Goal: Task Accomplishment & Management: Complete application form

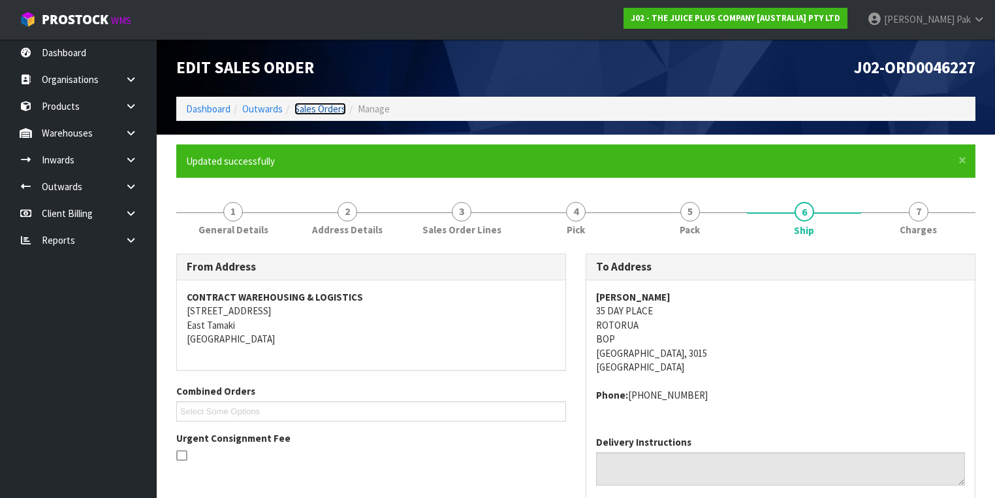
click at [308, 106] on link "Sales Orders" at bounding box center [320, 109] width 52 height 12
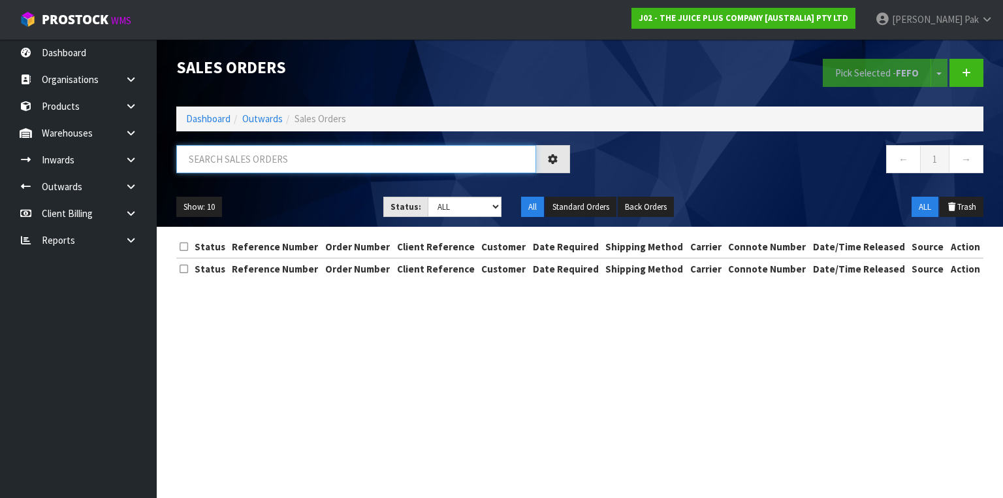
click at [249, 156] on input "text" at bounding box center [356, 159] width 360 height 28
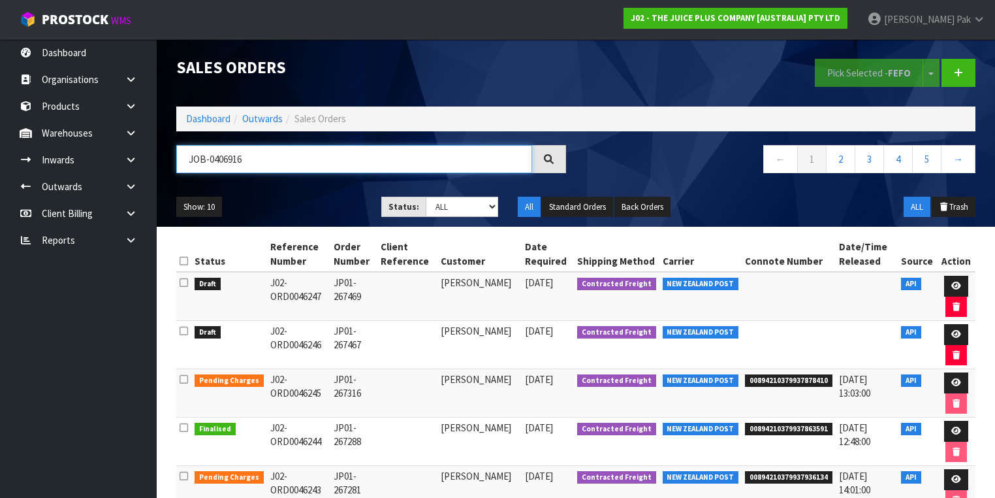
type input "JOB-0406916"
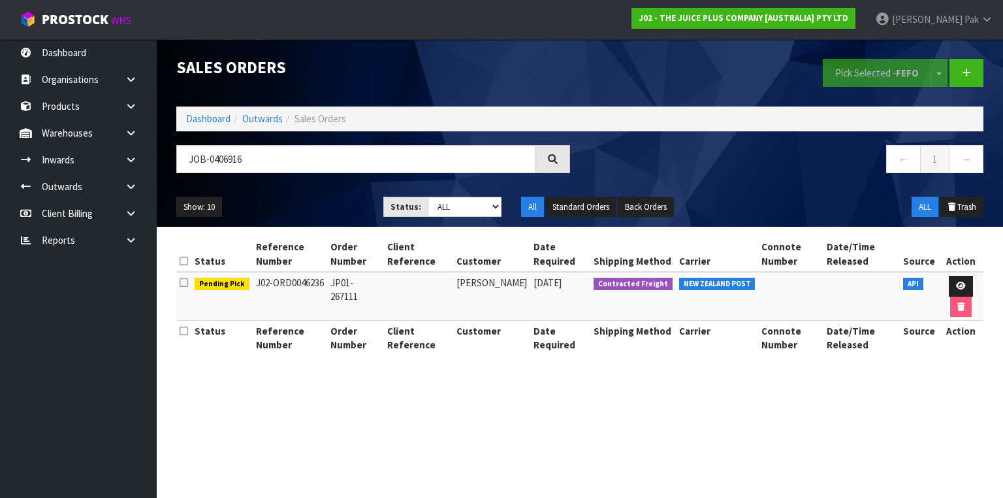
click at [909, 285] on span "API" at bounding box center [913, 283] width 20 height 13
click at [958, 281] on icon at bounding box center [961, 285] width 10 height 8
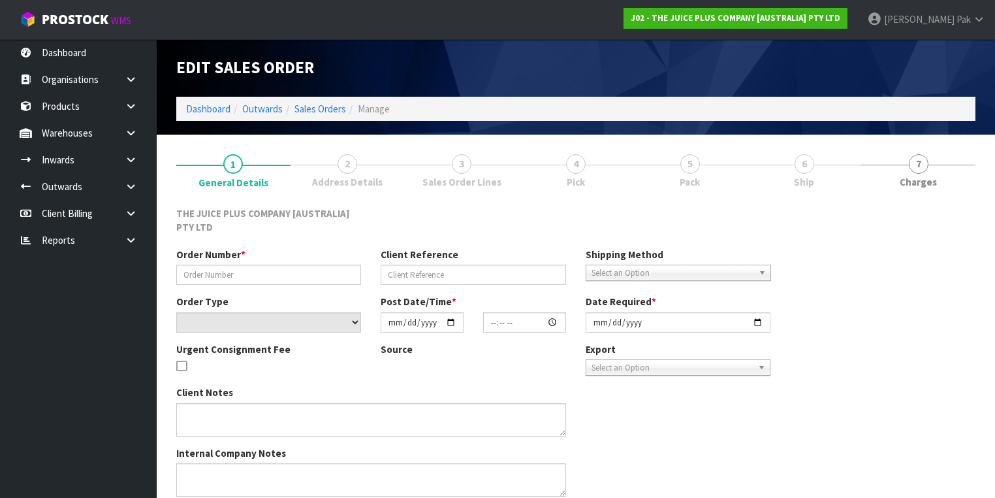
type input "JP01-267111"
select select "number:0"
type input "[DATE]"
type input "07:22:02.000"
type input "[DATE]"
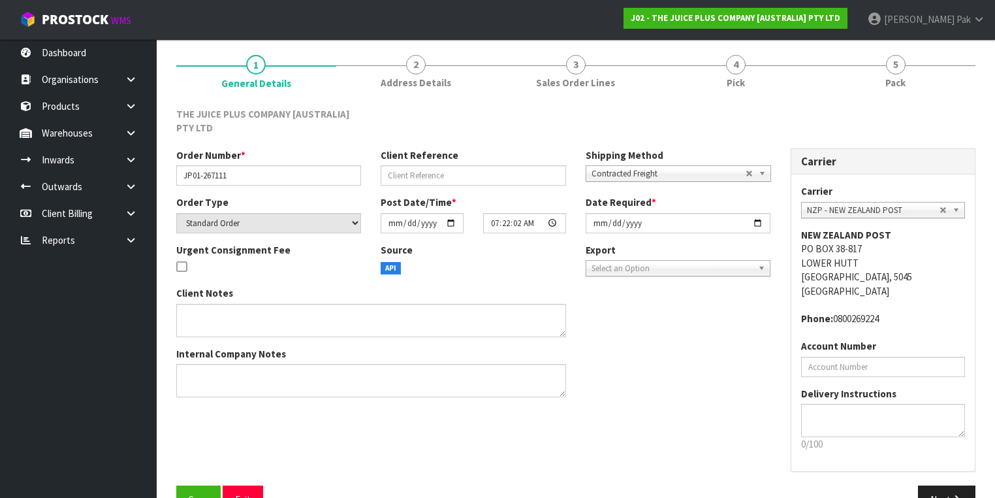
scroll to position [133, 0]
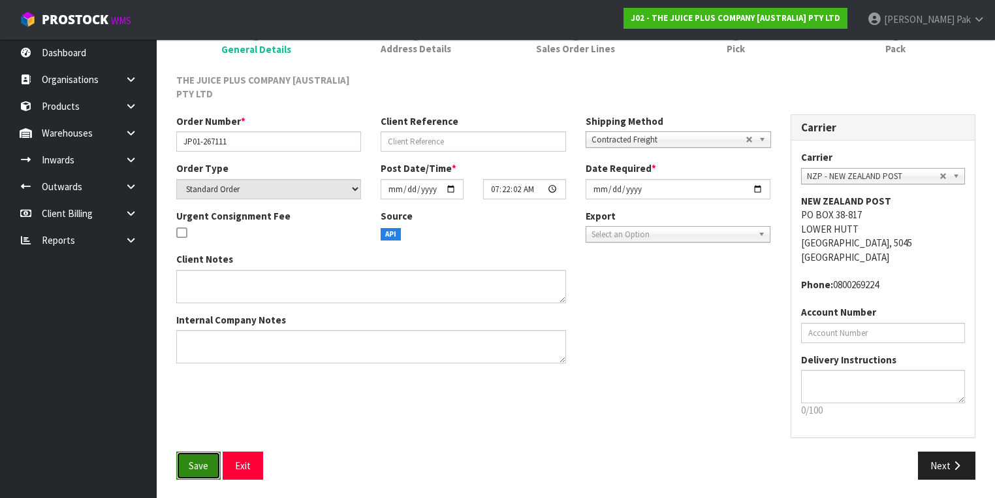
click at [204, 469] on span "Save" at bounding box center [199, 465] width 20 height 12
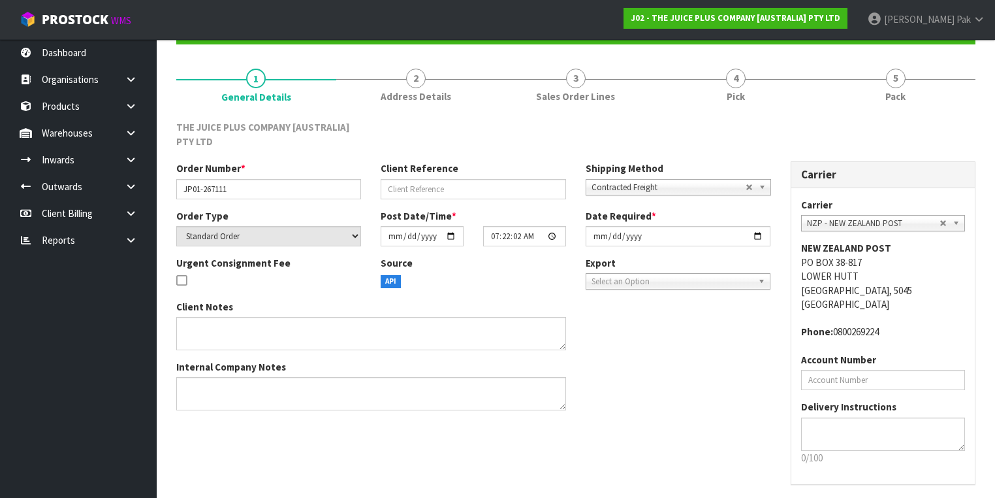
scroll to position [0, 0]
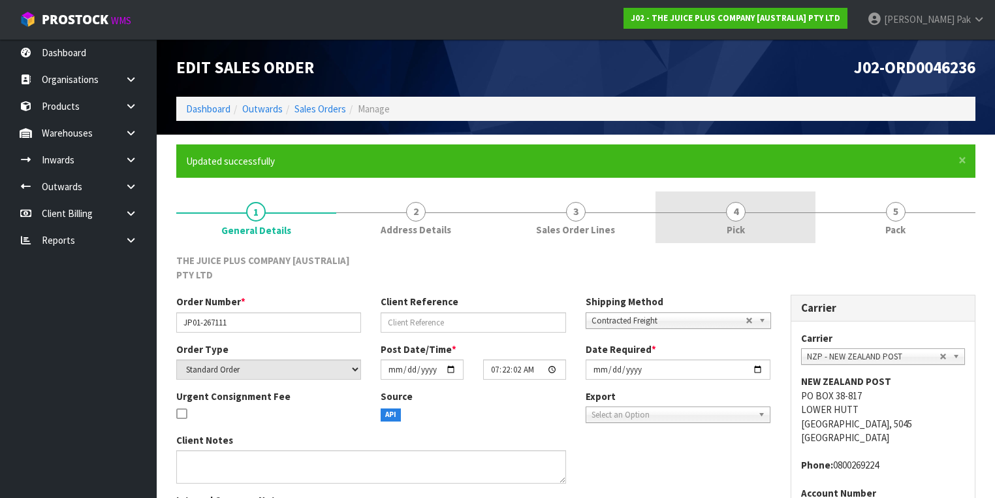
click at [721, 229] on link "4 Pick" at bounding box center [736, 217] width 160 height 52
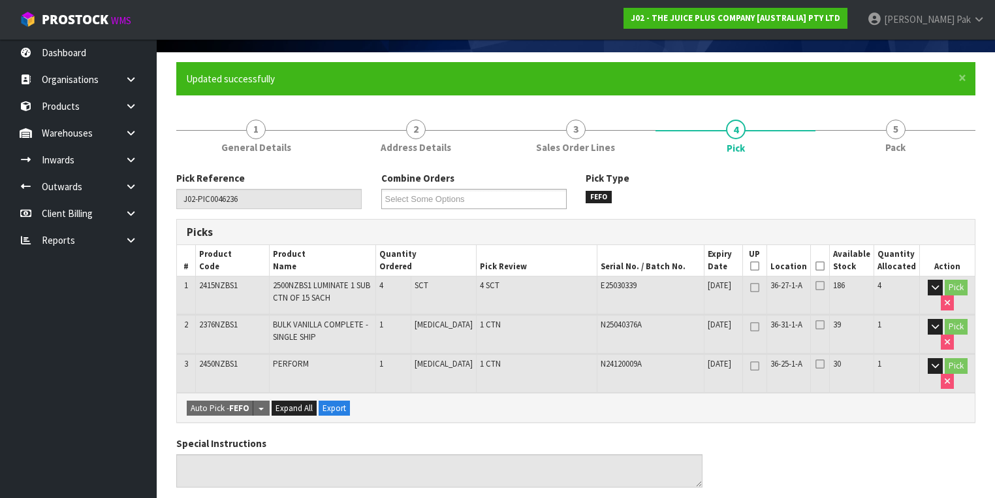
scroll to position [104, 0]
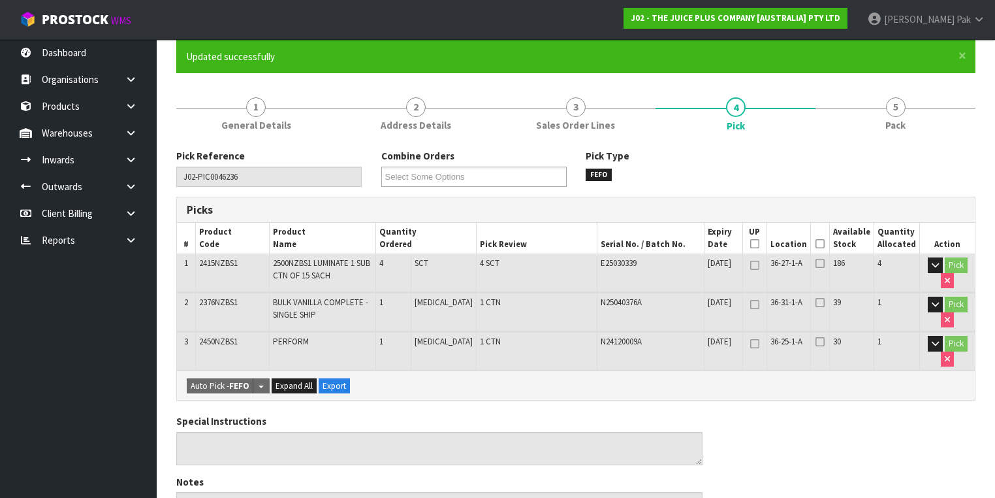
click at [821, 244] on icon at bounding box center [820, 244] width 9 height 1
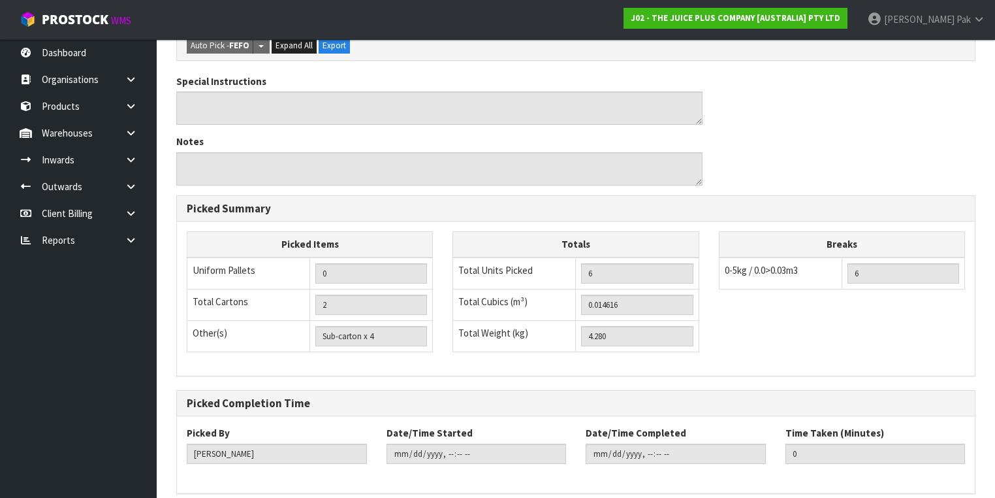
scroll to position [543, 0]
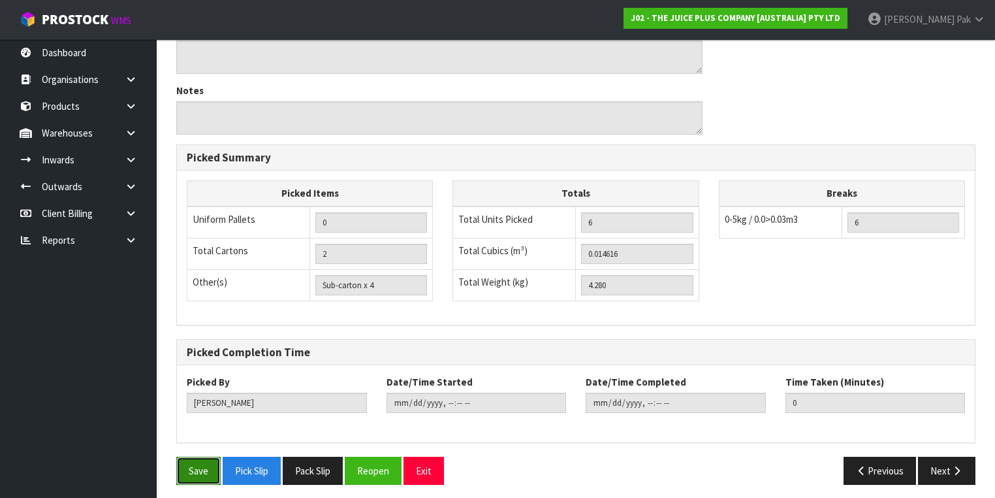
click at [191, 466] on button "Save" at bounding box center [198, 470] width 44 height 28
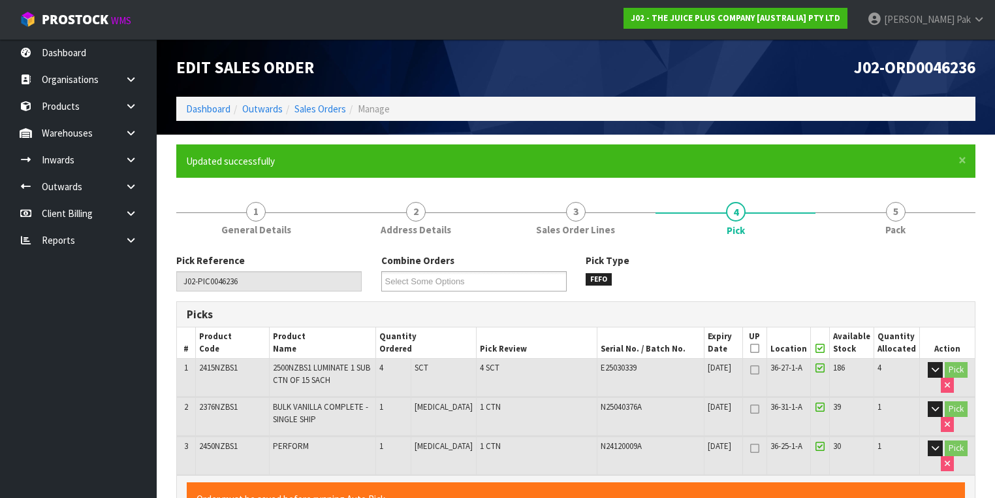
type input "[DATE]T14:55:57"
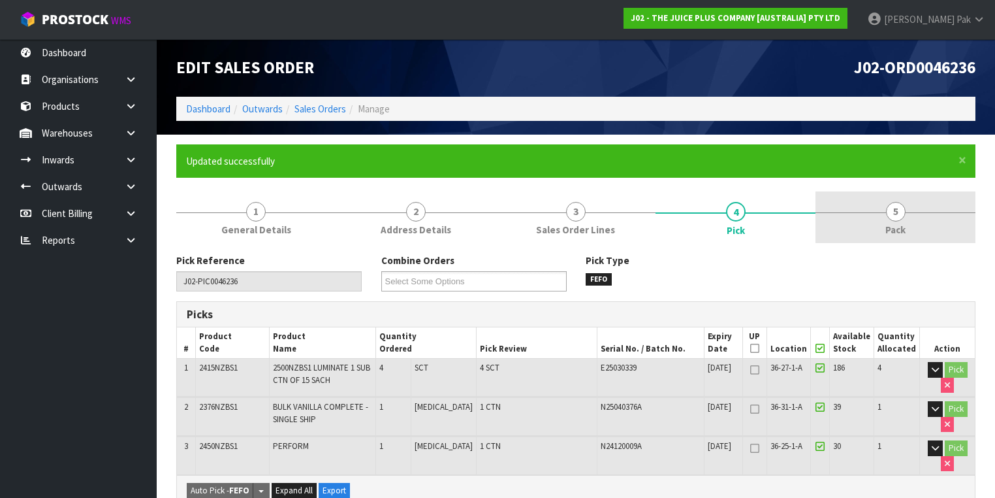
click at [885, 208] on link "5 Pack" at bounding box center [896, 217] width 160 height 52
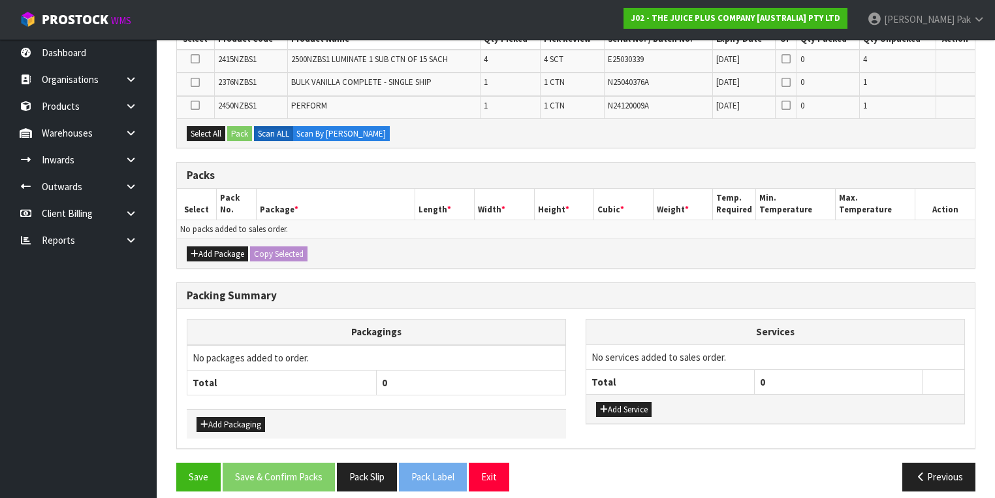
scroll to position [304, 0]
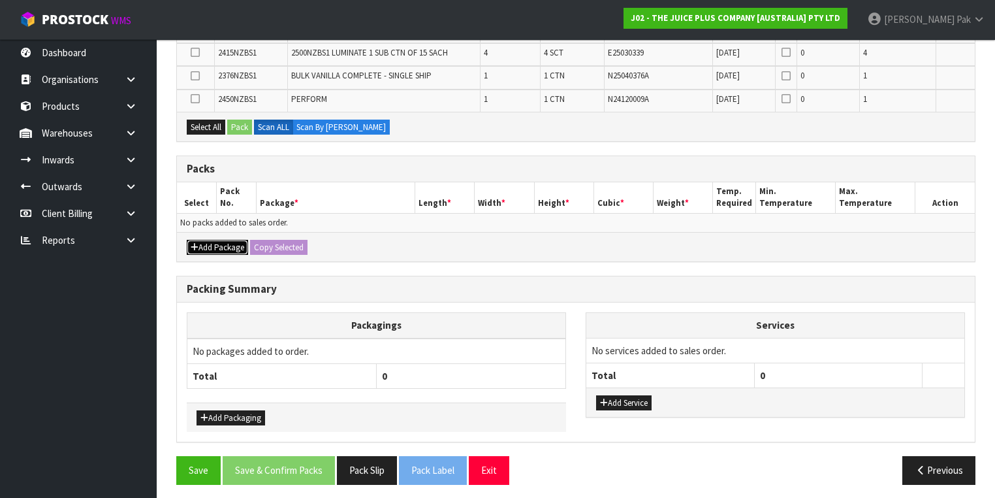
click at [227, 246] on button "Add Package" at bounding box center [217, 248] width 61 height 16
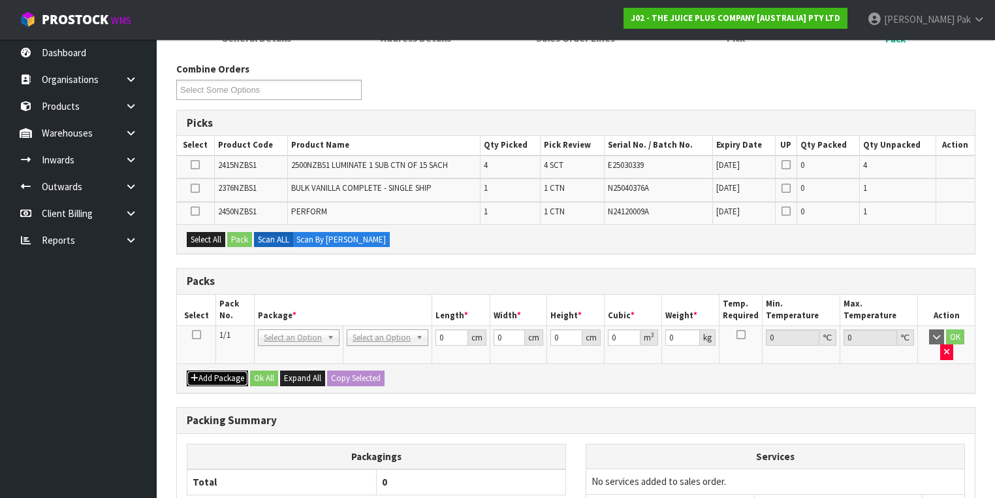
scroll to position [151, 0]
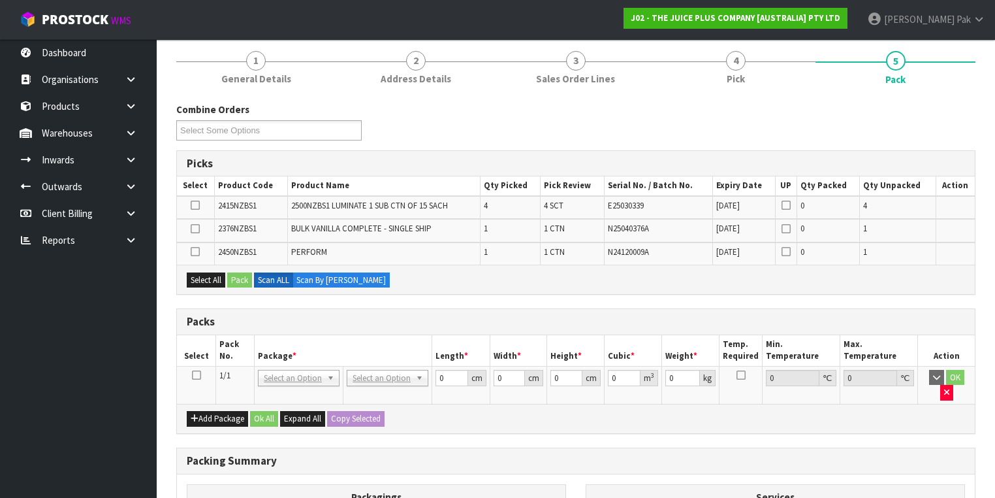
click at [196, 375] on icon at bounding box center [196, 375] width 9 height 1
click at [204, 278] on button "Select All" at bounding box center [206, 280] width 39 height 16
click at [232, 282] on button "Pack" at bounding box center [239, 280] width 25 height 16
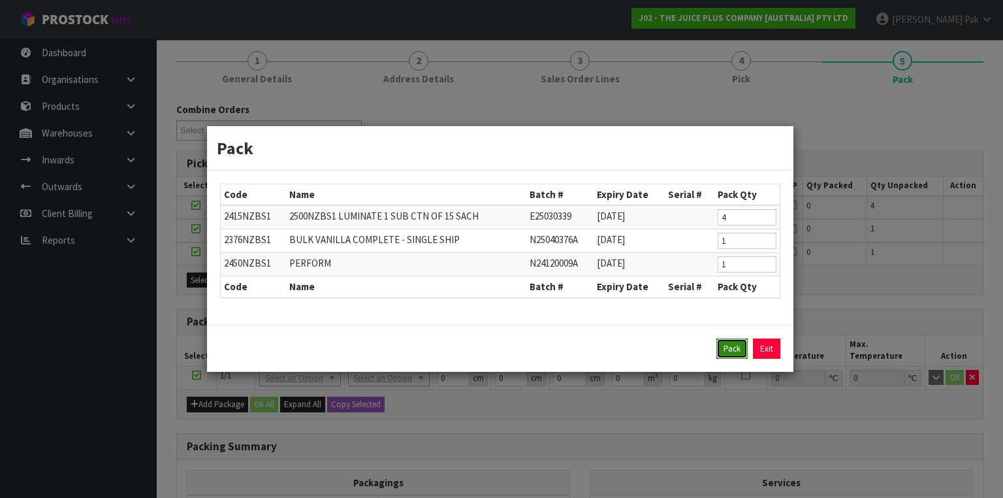
click at [727, 351] on button "Pack" at bounding box center [731, 348] width 31 height 21
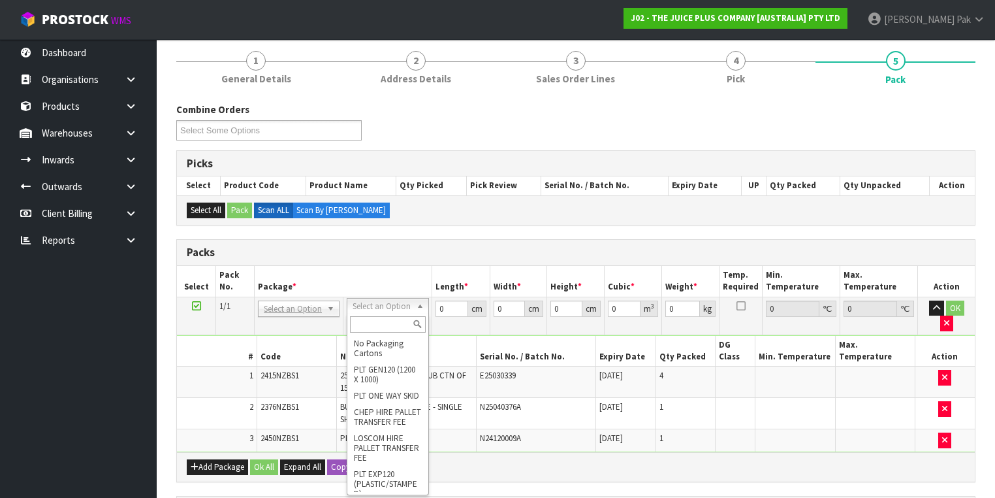
drag, startPoint x: 366, startPoint y: 327, endPoint x: 357, endPoint y: 334, distance: 11.1
click at [358, 332] on input "text" at bounding box center [387, 324] width 75 height 16
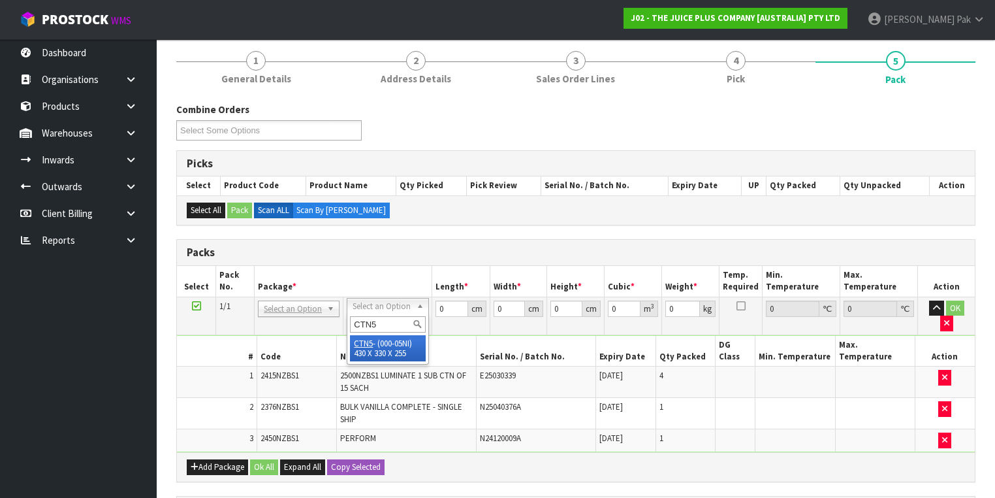
type input "CTN5"
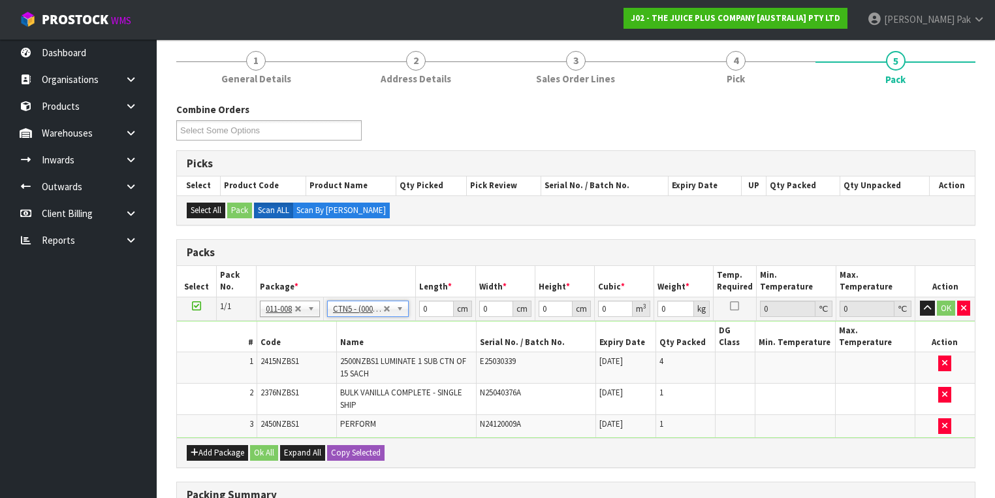
type input "43"
type input "33"
type input "25.5"
type input "0.036185"
type input "4.48"
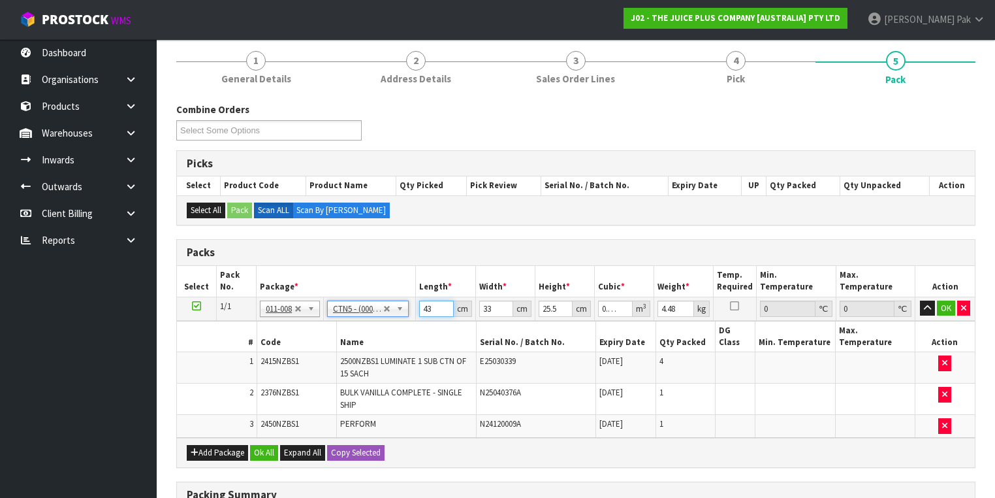
click at [433, 306] on input "43" at bounding box center [436, 308] width 34 height 16
type input "4"
type input "0.003366"
type input "0"
type input "3"
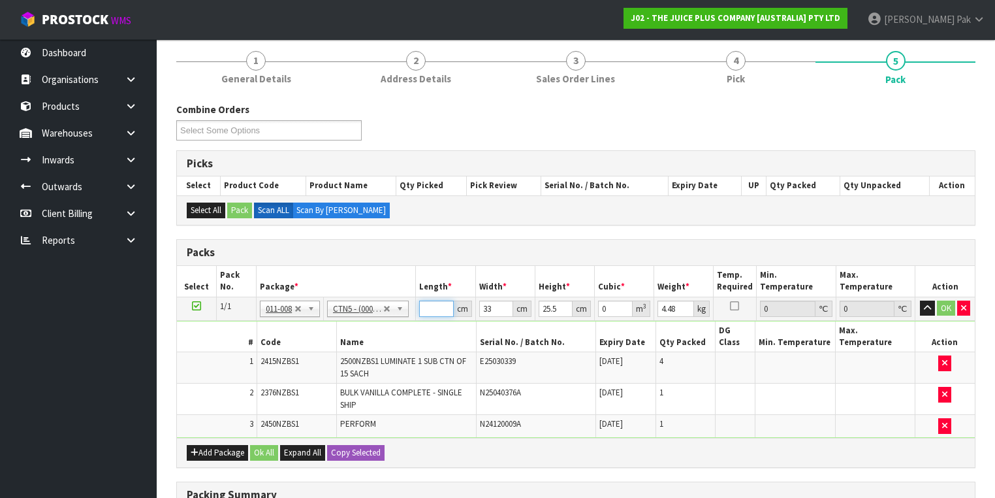
type input "0.002525"
type input "34"
type input "0.028611"
type input "34"
click at [491, 305] on input "33" at bounding box center [496, 308] width 34 height 16
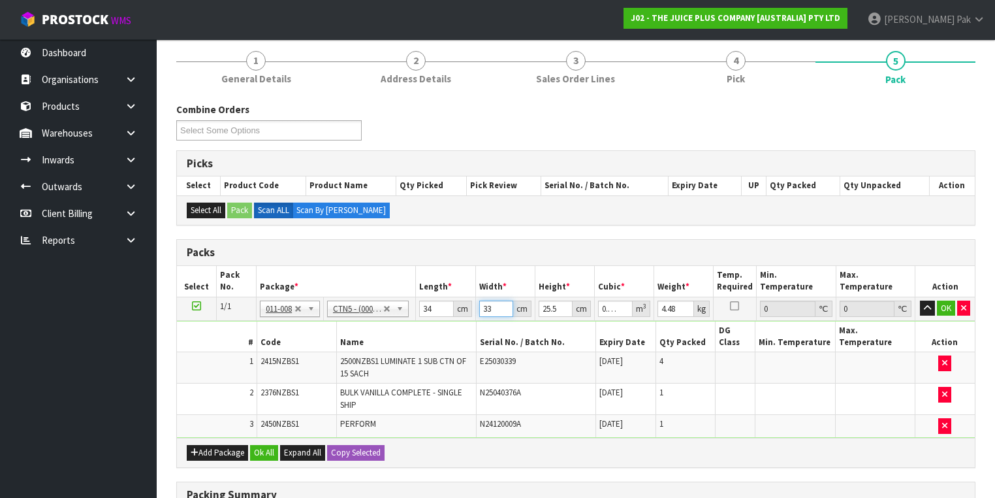
type input "3"
type input "0.002601"
type input "0"
type input "4"
type input "0.003468"
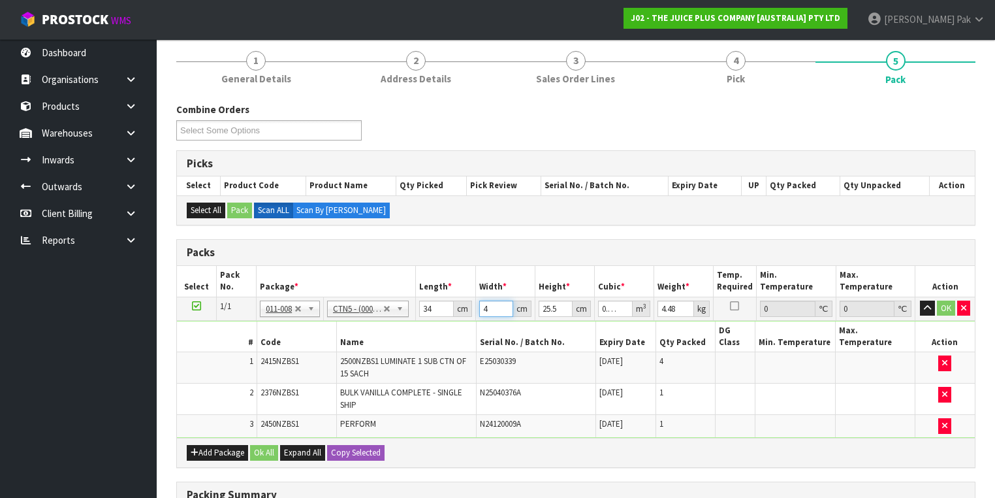
type input "44"
type input "0.038148"
type input "44"
drag, startPoint x: 555, startPoint y: 308, endPoint x: 563, endPoint y: 306, distance: 8.6
click at [556, 308] on input "25.5" at bounding box center [556, 308] width 34 height 16
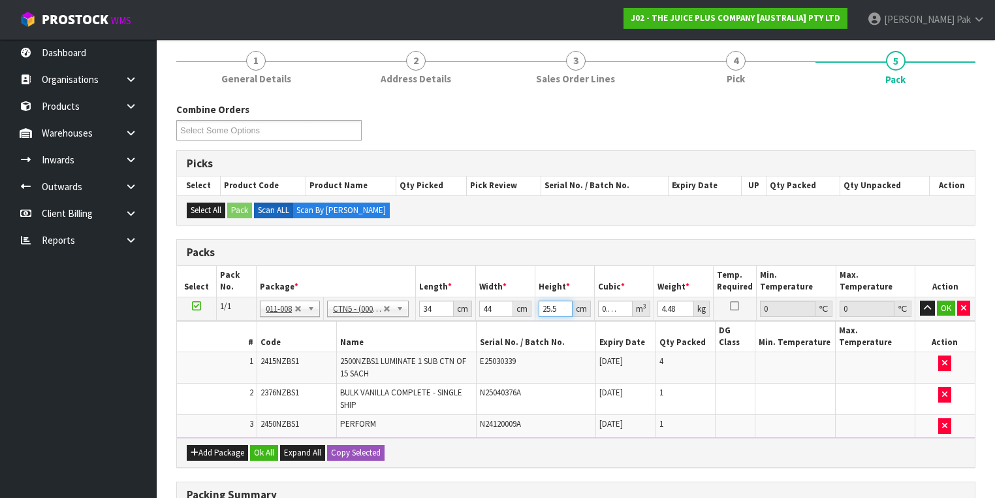
click at [558, 302] on input "25.5" at bounding box center [556, 308] width 34 height 16
type input "25"
type input "0.0374"
type input "2"
type input "0.002992"
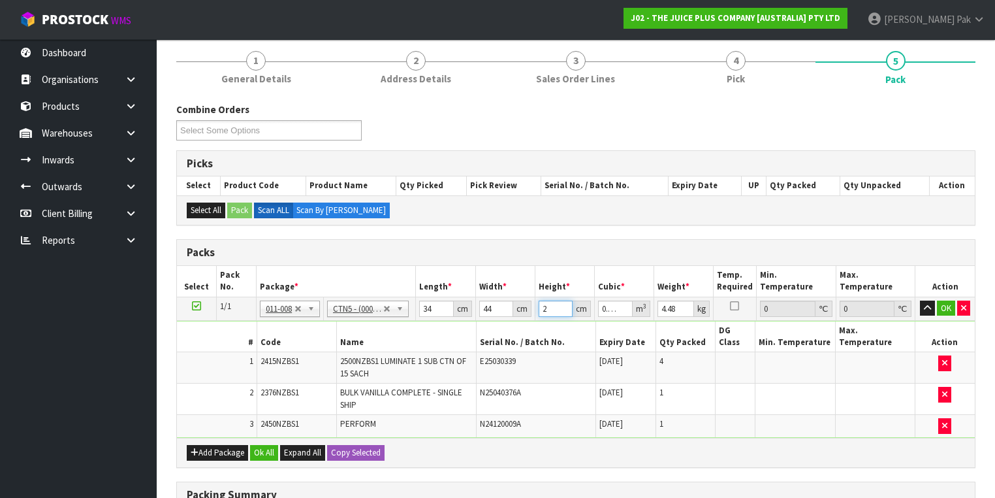
type input "0"
type input "2"
type input "0.002992"
type input "28"
type input "0.041888"
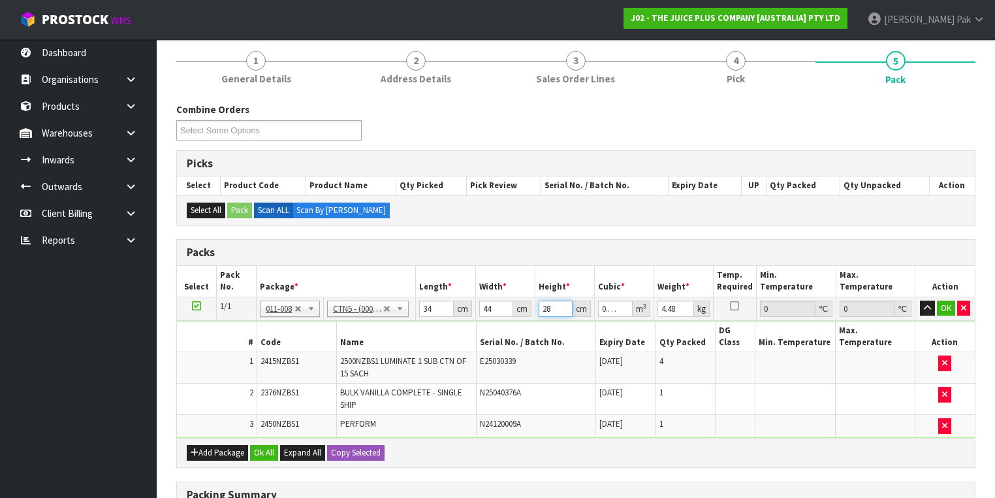
type input "28"
click at [678, 304] on input "4.48" at bounding box center [675, 308] width 37 height 16
type input "4"
type input "5"
click at [263, 445] on button "Ok All" at bounding box center [264, 453] width 28 height 16
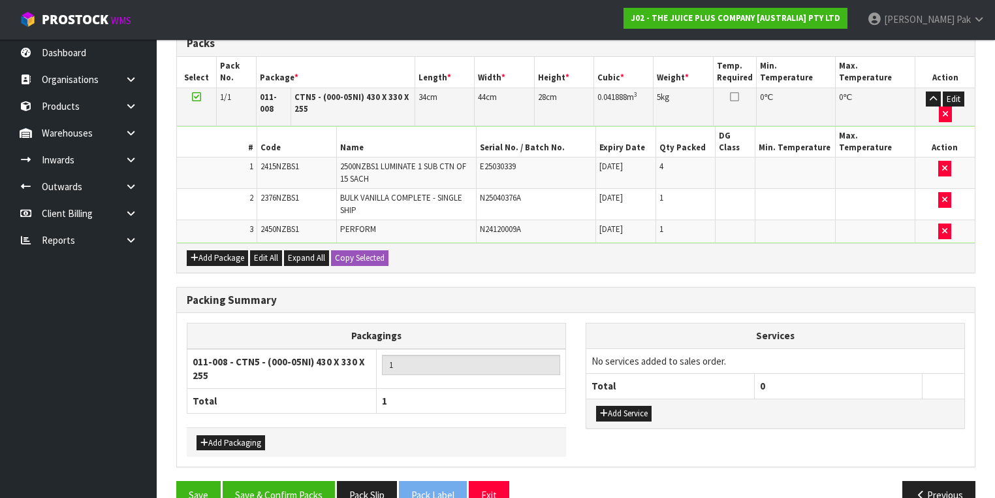
scroll to position [366, 0]
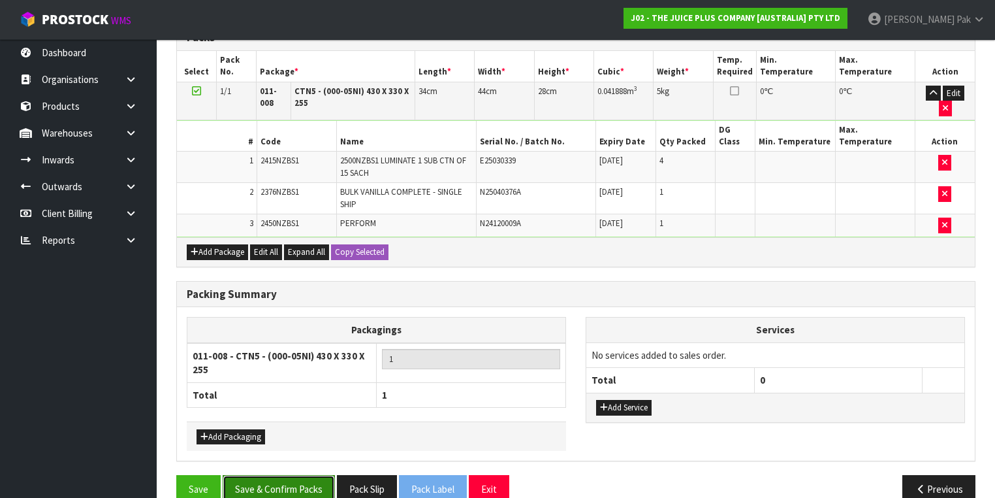
click at [296, 475] on button "Save & Confirm Packs" at bounding box center [279, 489] width 112 height 28
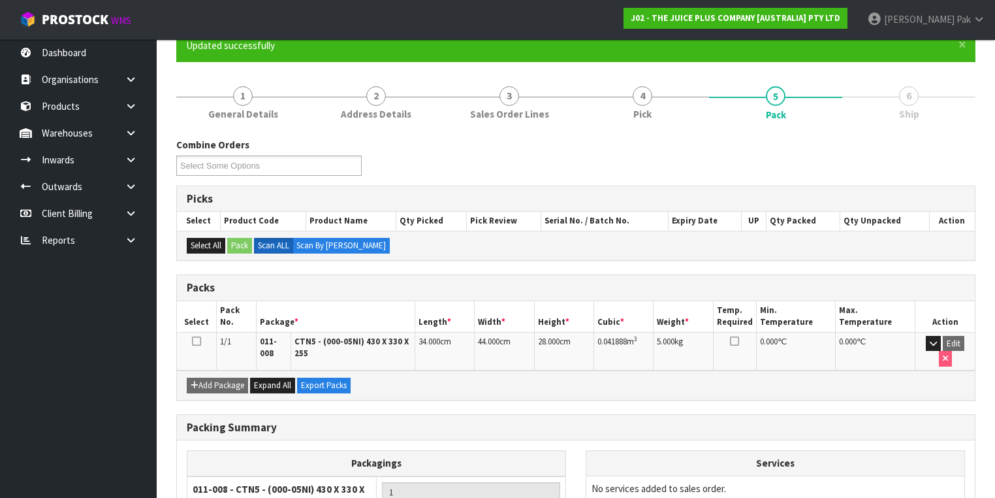
scroll to position [232, 0]
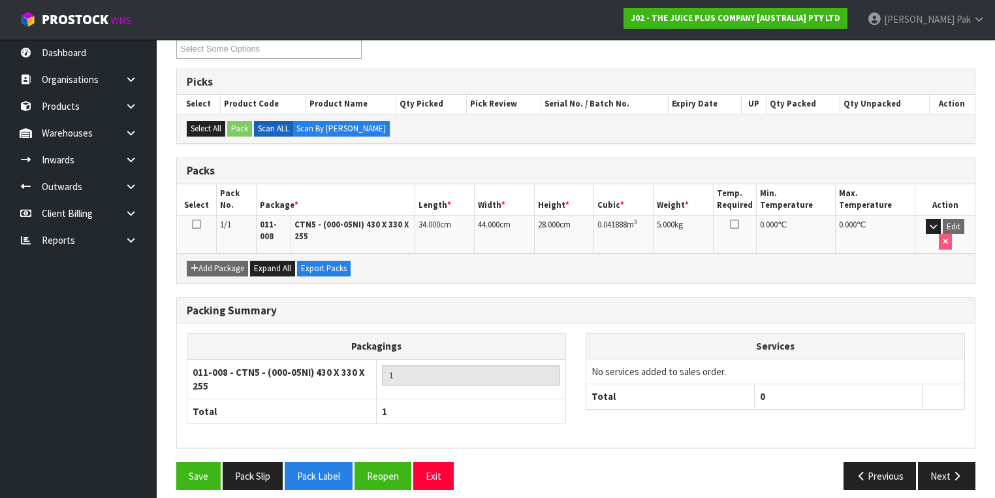
click at [195, 224] on icon at bounding box center [196, 224] width 9 height 1
click at [935, 462] on button "Next" at bounding box center [946, 476] width 57 height 28
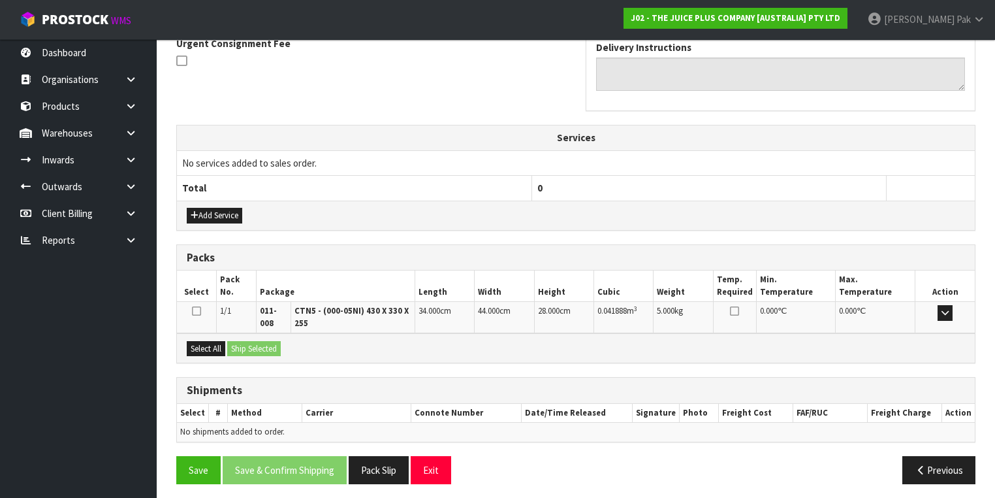
scroll to position [396, 0]
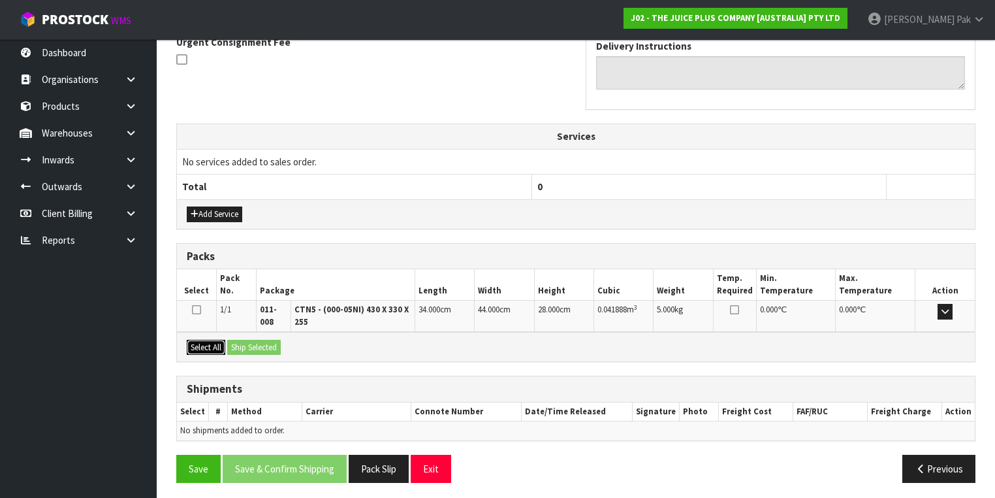
click at [203, 345] on button "Select All" at bounding box center [206, 348] width 39 height 16
click at [264, 342] on button "Ship Selected" at bounding box center [254, 348] width 54 height 16
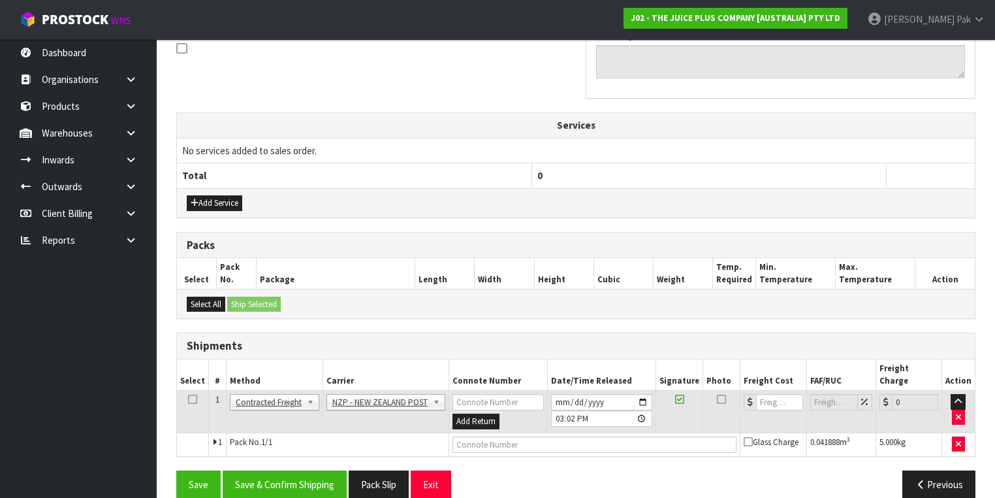
scroll to position [410, 0]
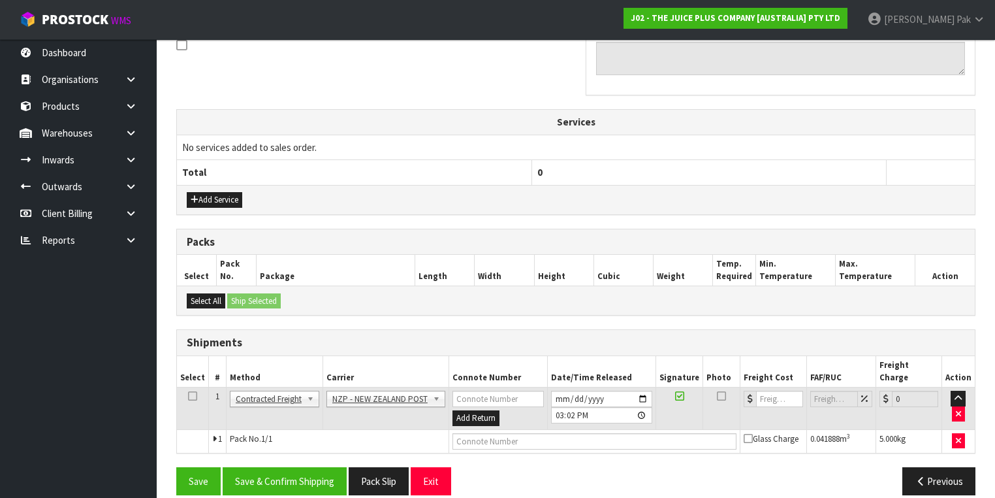
click at [191, 396] on icon at bounding box center [192, 396] width 9 height 1
click at [273, 467] on button "Save & Confirm Shipping" at bounding box center [285, 481] width 124 height 28
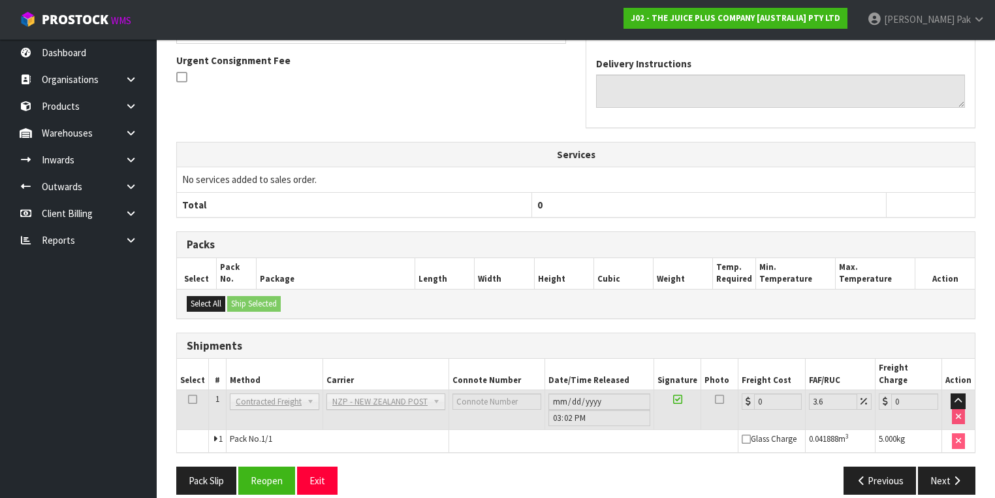
scroll to position [392, 0]
click at [266, 466] on button "Reopen" at bounding box center [266, 480] width 57 height 28
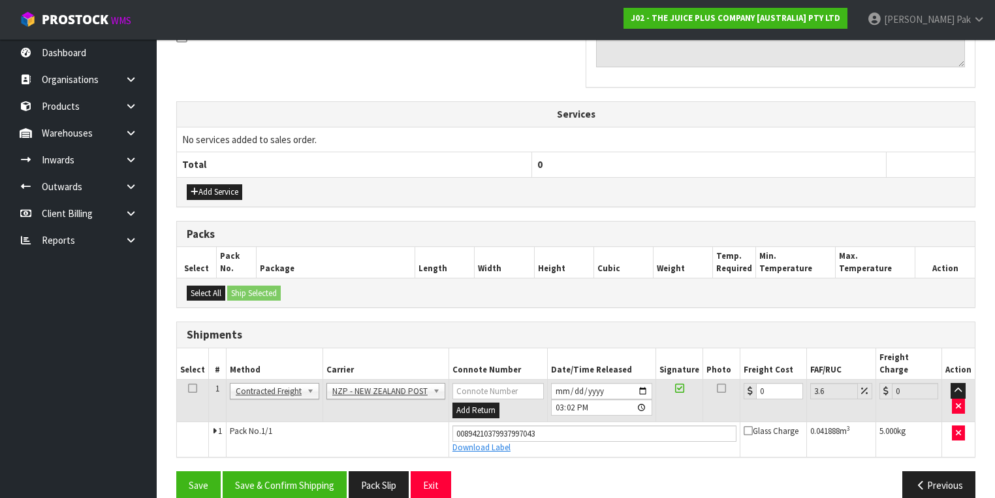
scroll to position [422, 0]
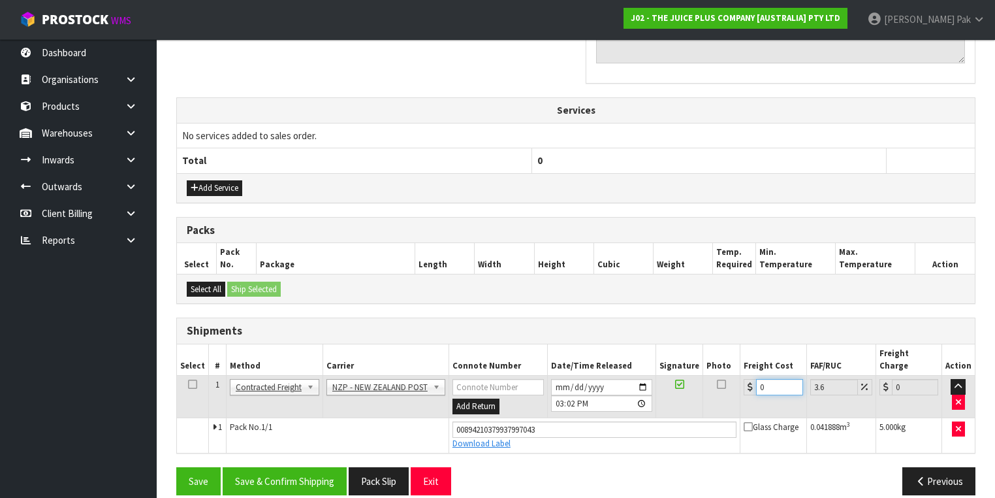
click at [768, 379] on input "0" at bounding box center [779, 387] width 46 height 16
type input "1"
type input "1.04"
type input "11"
type input "11.4"
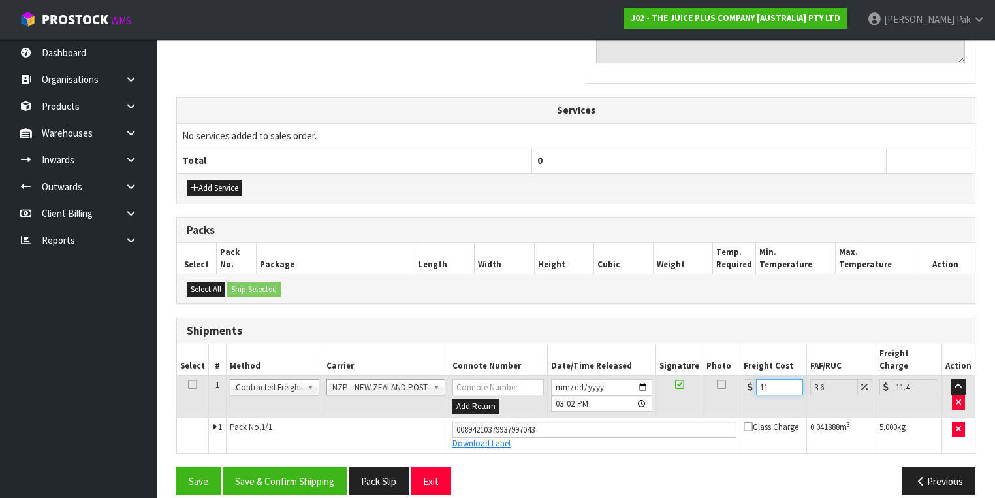
type input "11.6"
type input "12.02"
type input "11.61"
type input "12.03"
type input "11.61"
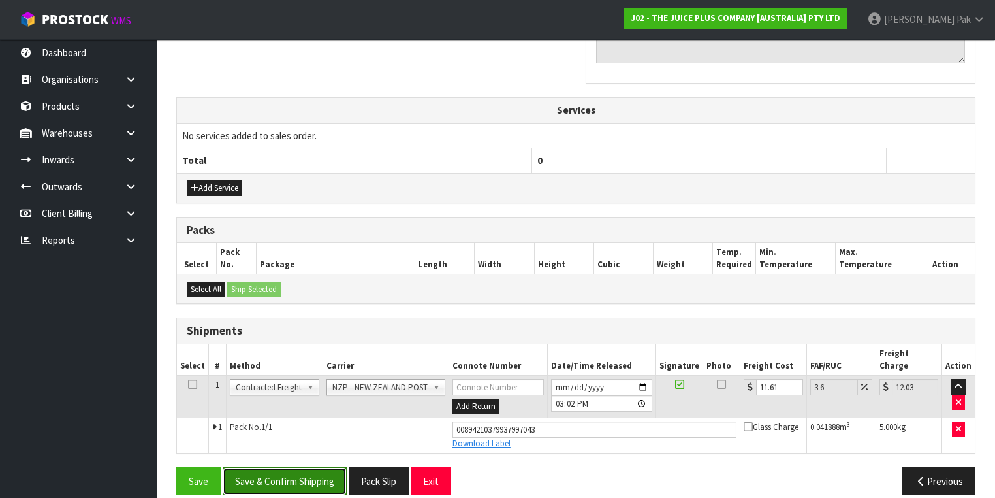
click at [313, 467] on button "Save & Confirm Shipping" at bounding box center [285, 481] width 124 height 28
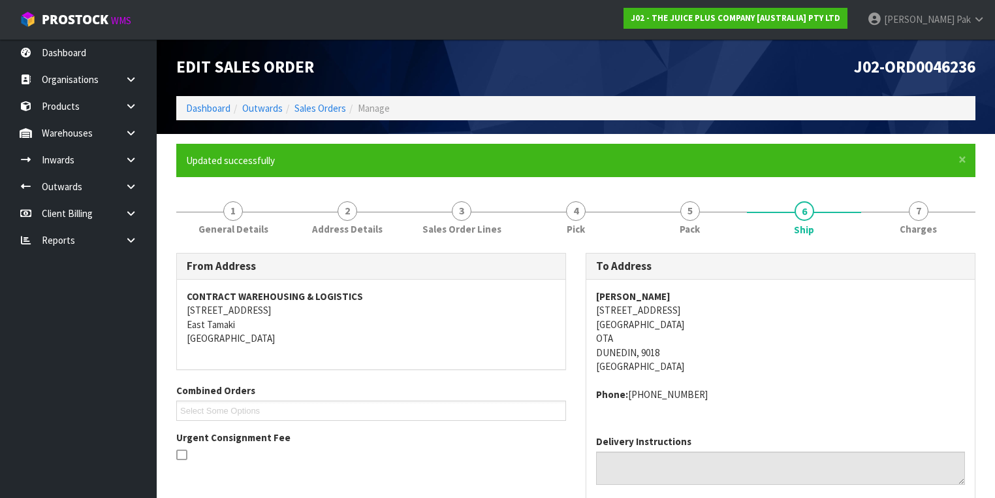
scroll to position [0, 0]
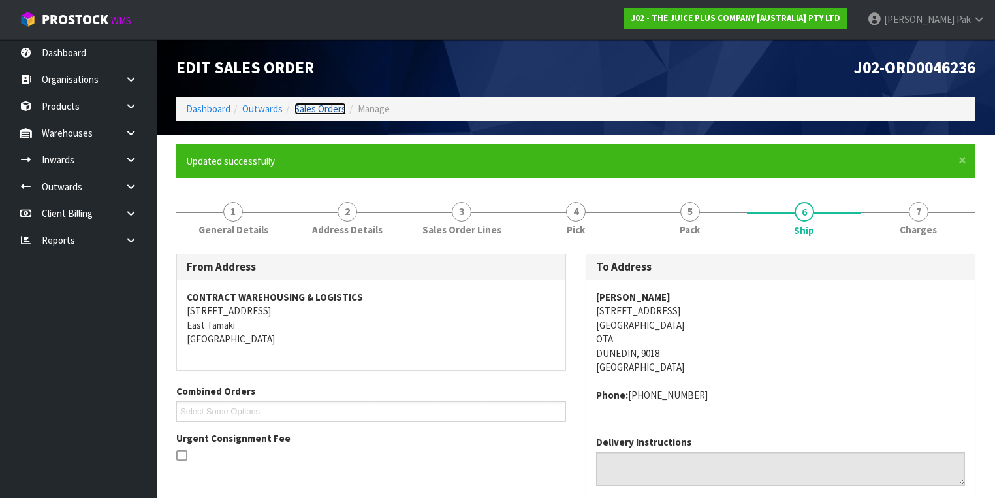
click at [320, 103] on link "Sales Orders" at bounding box center [320, 109] width 52 height 12
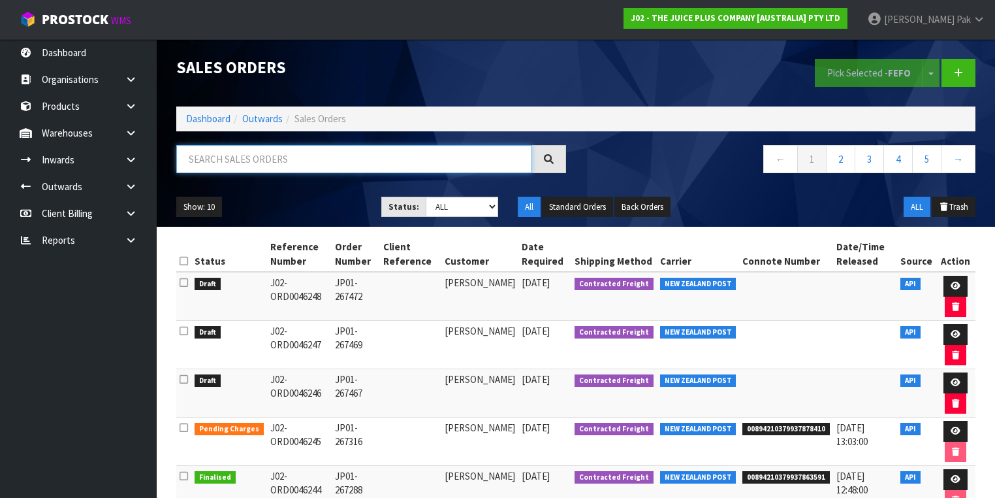
click at [227, 155] on input "text" at bounding box center [354, 159] width 356 height 28
type input "JOB-0406914"
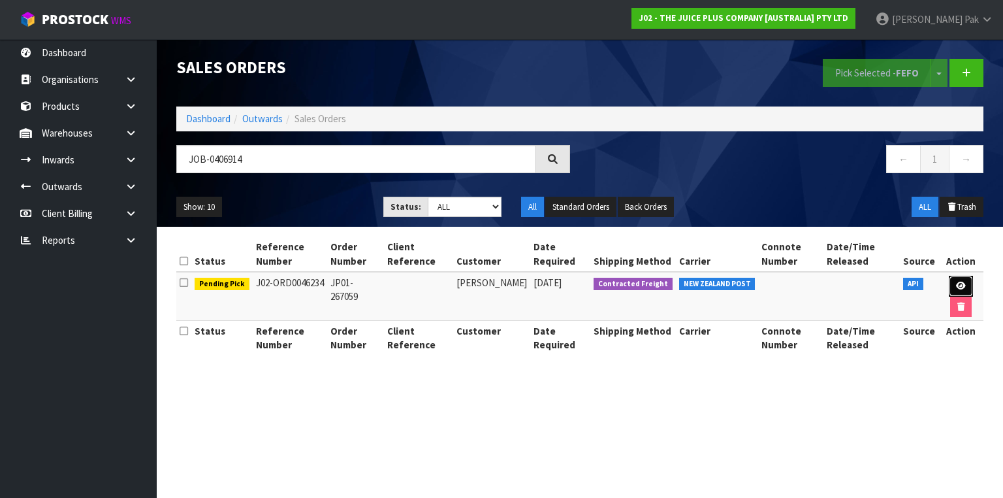
click at [951, 284] on link at bounding box center [961, 286] width 24 height 21
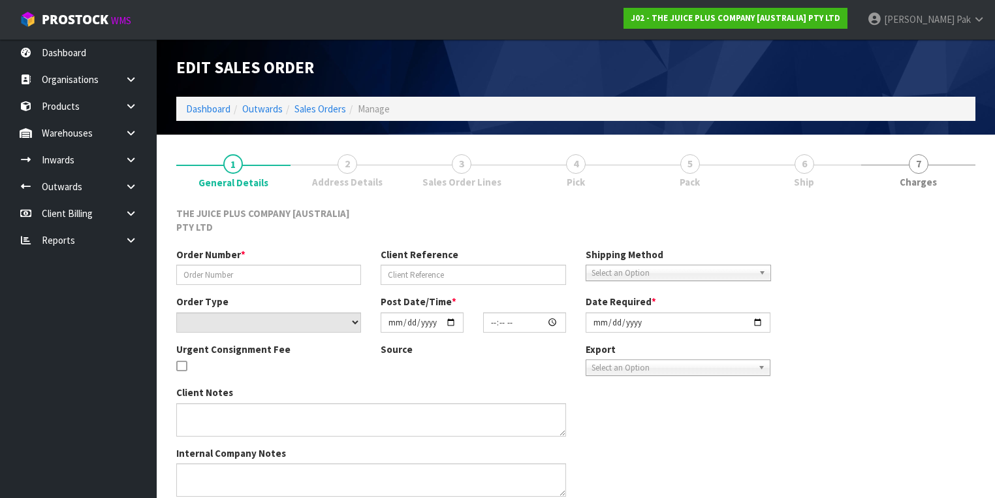
type input "JP01-267059"
select select "number:0"
type input "[DATE]"
type input "03:03:41.000"
type input "[DATE]"
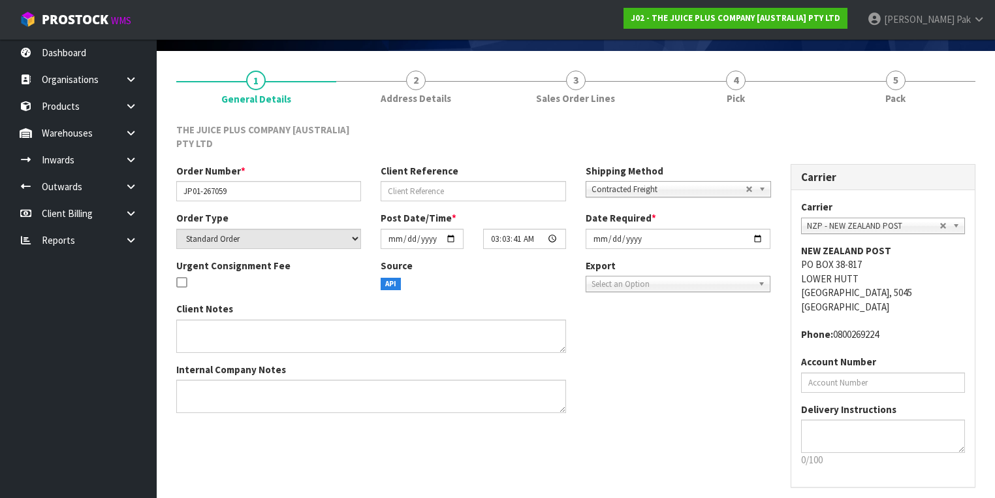
scroll to position [133, 0]
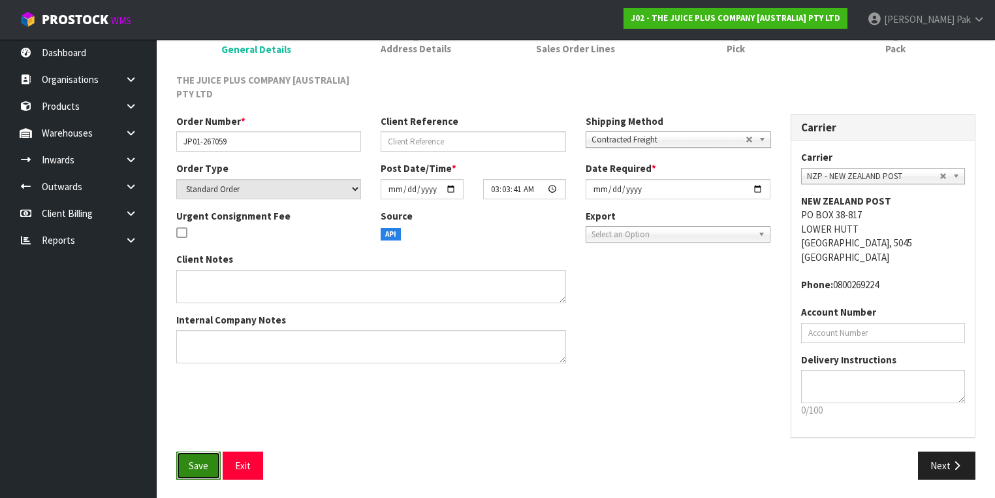
click at [200, 461] on span "Save" at bounding box center [199, 465] width 20 height 12
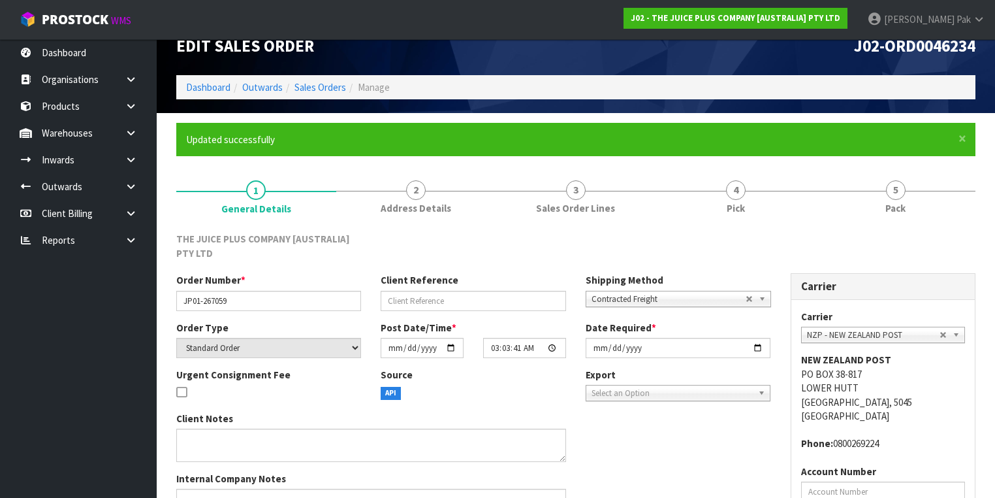
scroll to position [0, 0]
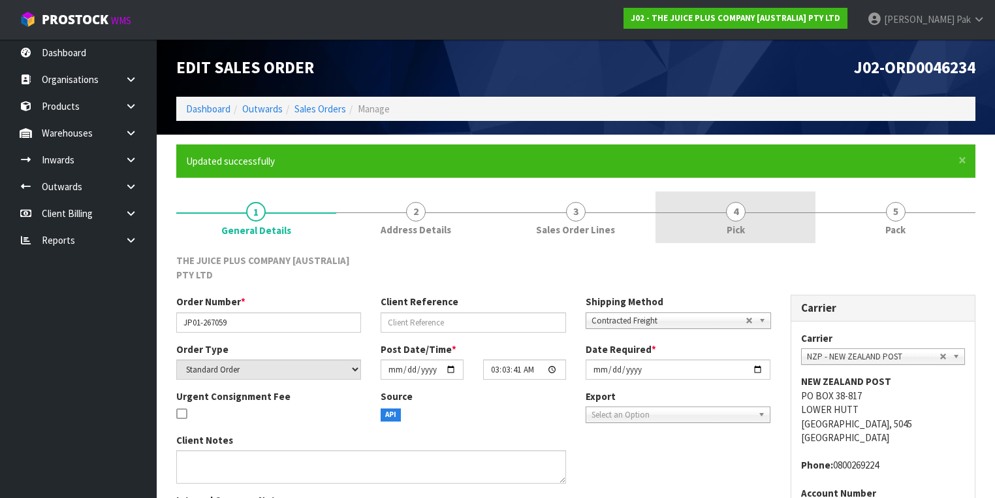
click at [751, 215] on link "4 Pick" at bounding box center [736, 217] width 160 height 52
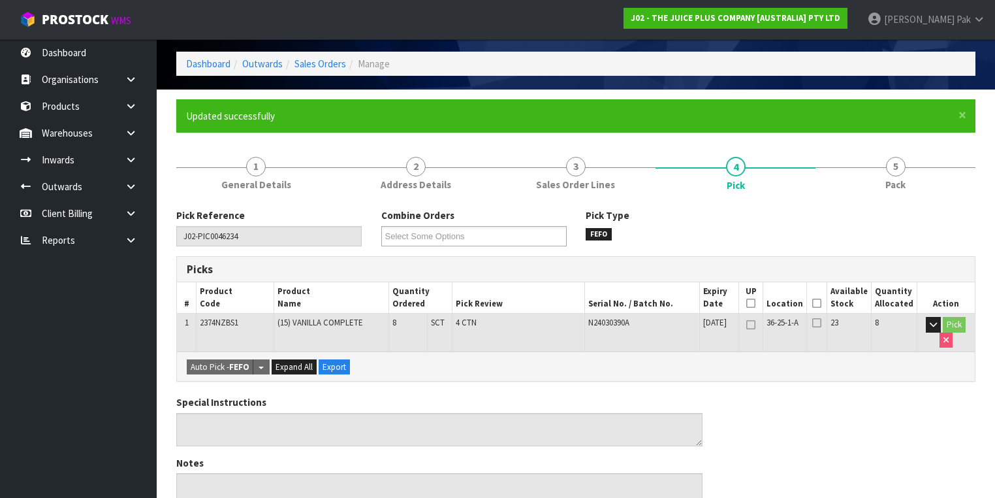
scroll to position [104, 0]
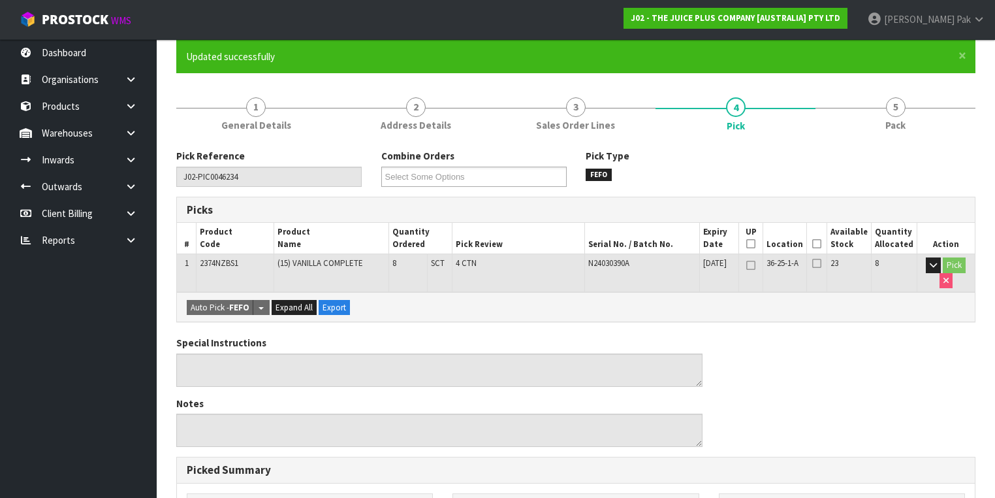
click at [820, 244] on icon at bounding box center [816, 244] width 9 height 1
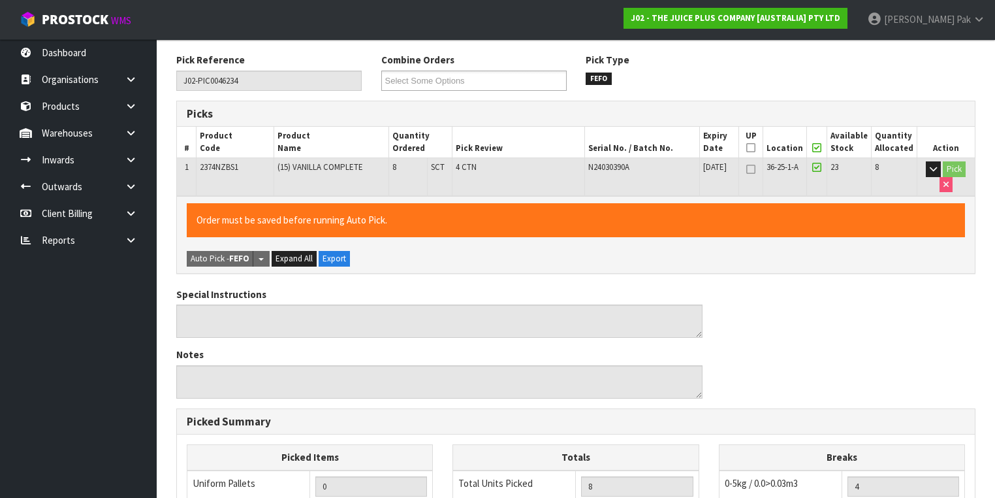
scroll to position [153, 0]
